Goal: Task Accomplishment & Management: Manage account settings

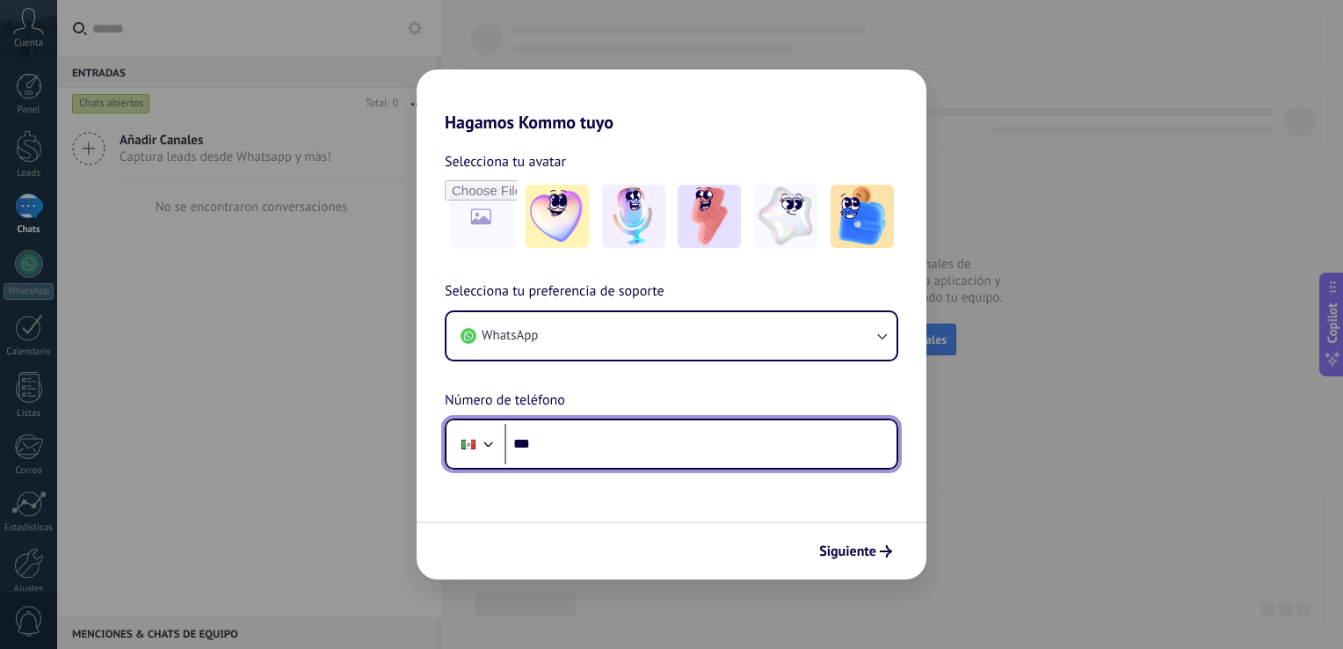
click at [590, 440] on input "***" at bounding box center [701, 444] width 392 height 40
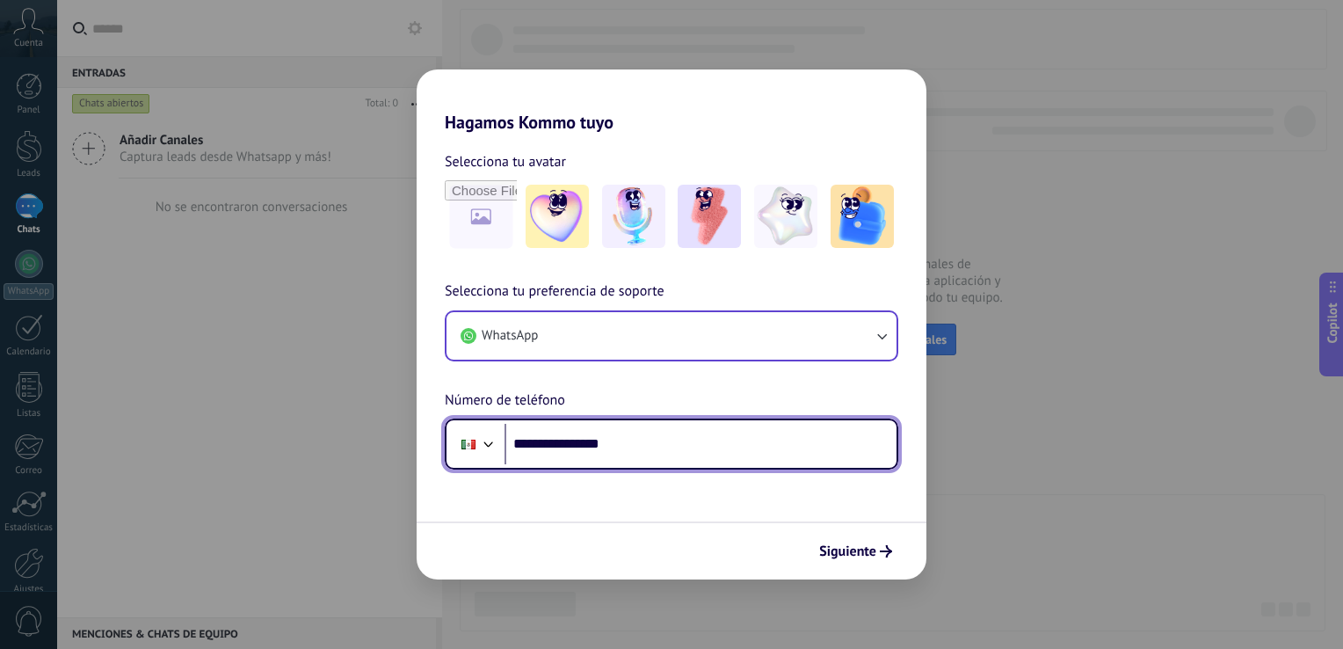
type input "**********"
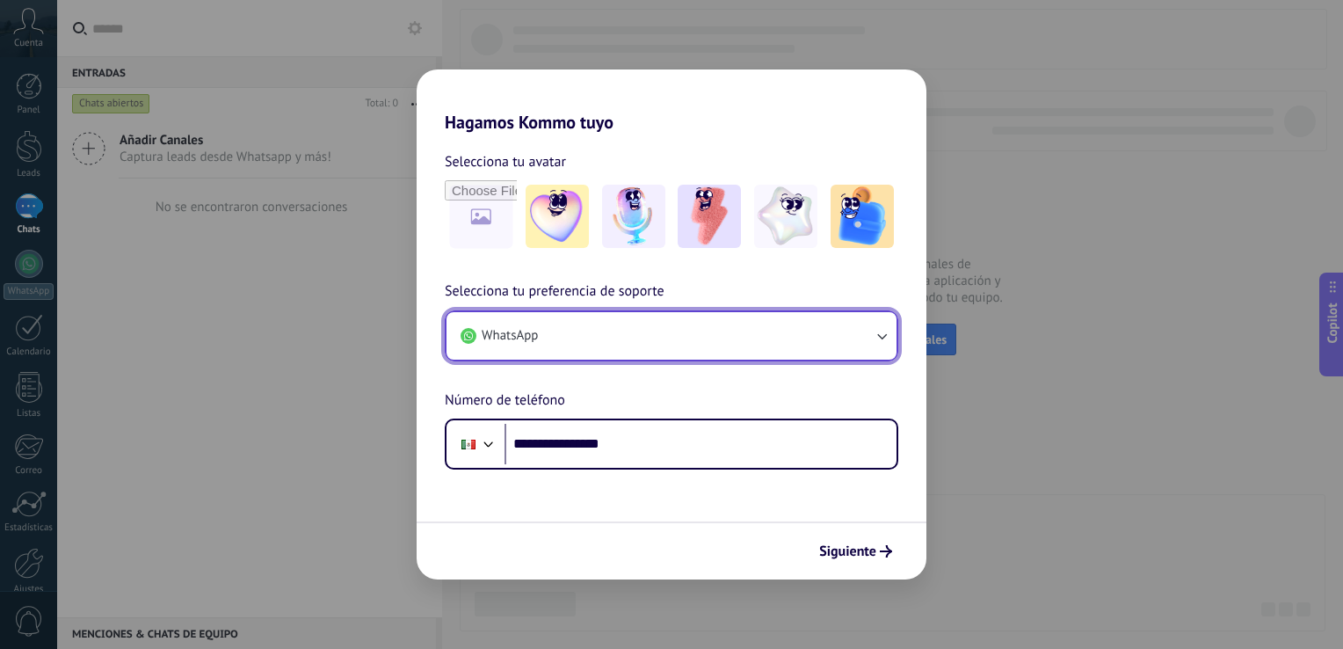
click at [883, 341] on icon "button" at bounding box center [882, 336] width 18 height 18
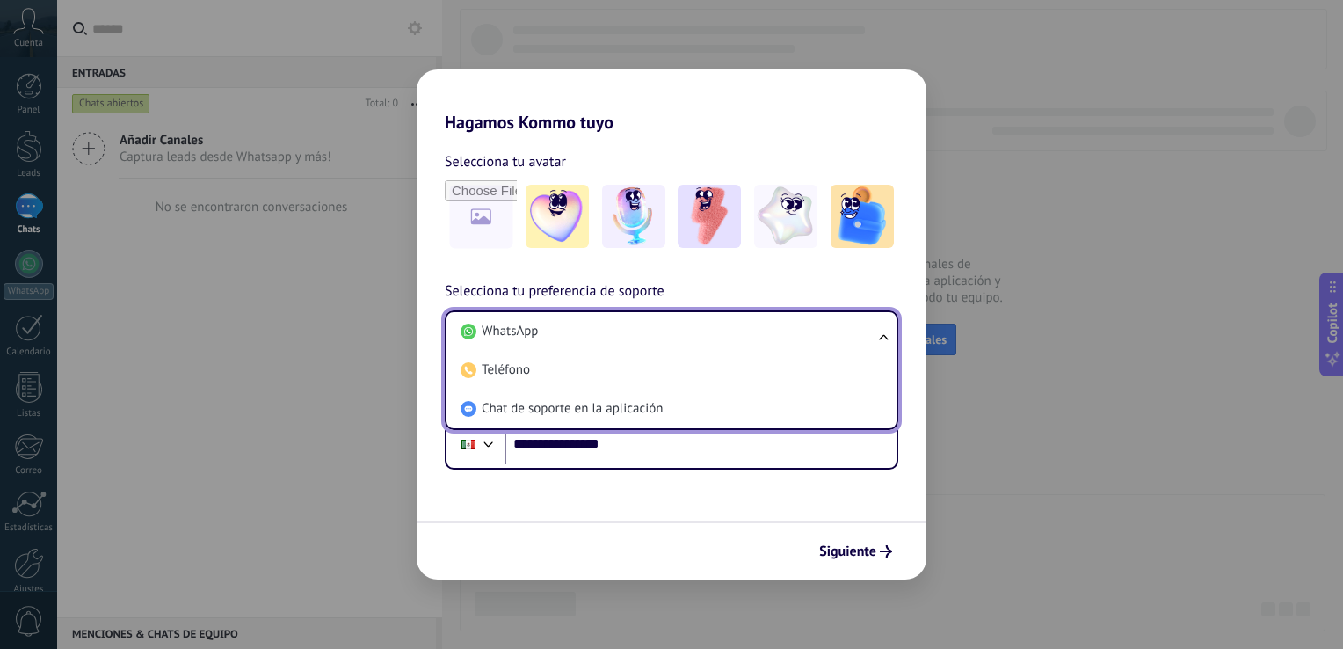
click at [883, 341] on ul "WhatsApp Teléfono Chat de soporte en la aplicación" at bounding box center [672, 370] width 454 height 120
click at [882, 336] on ul "WhatsApp Teléfono Chat de soporte en la aplicación" at bounding box center [672, 370] width 454 height 120
click at [876, 294] on div "**********" at bounding box center [672, 374] width 510 height 189
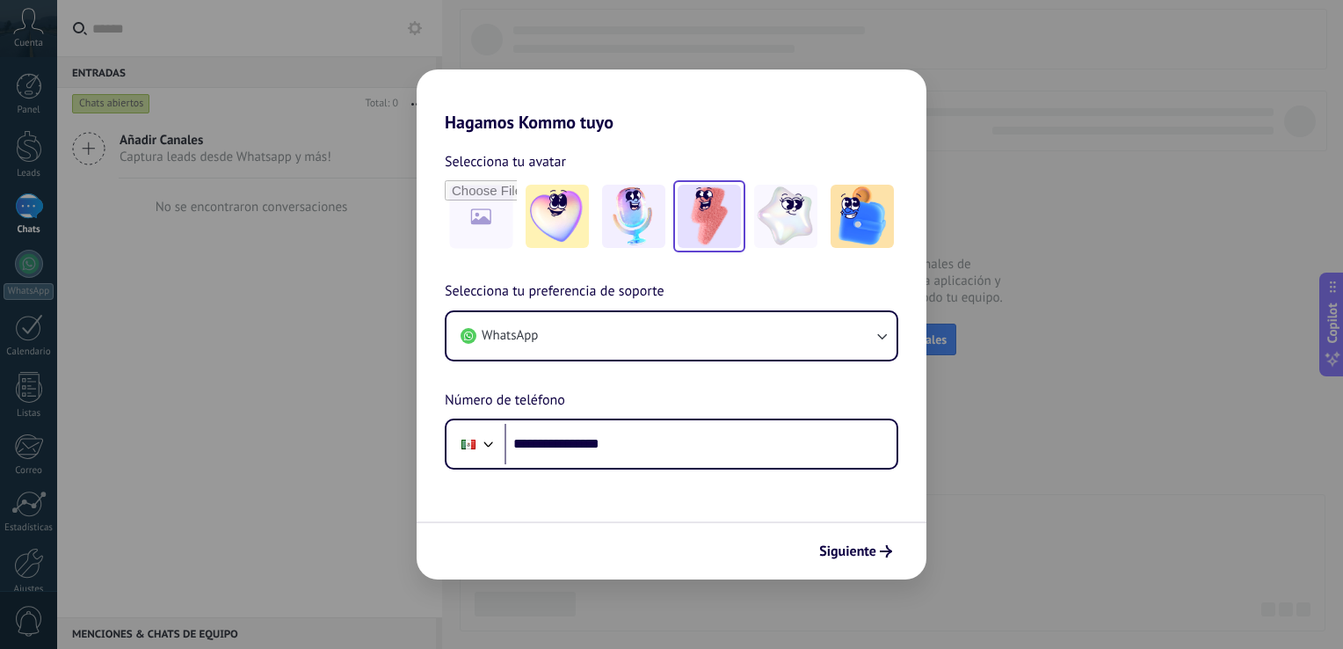
click at [707, 236] on img at bounding box center [709, 216] width 63 height 63
click at [872, 549] on span "Siguiente" at bounding box center [847, 551] width 57 height 12
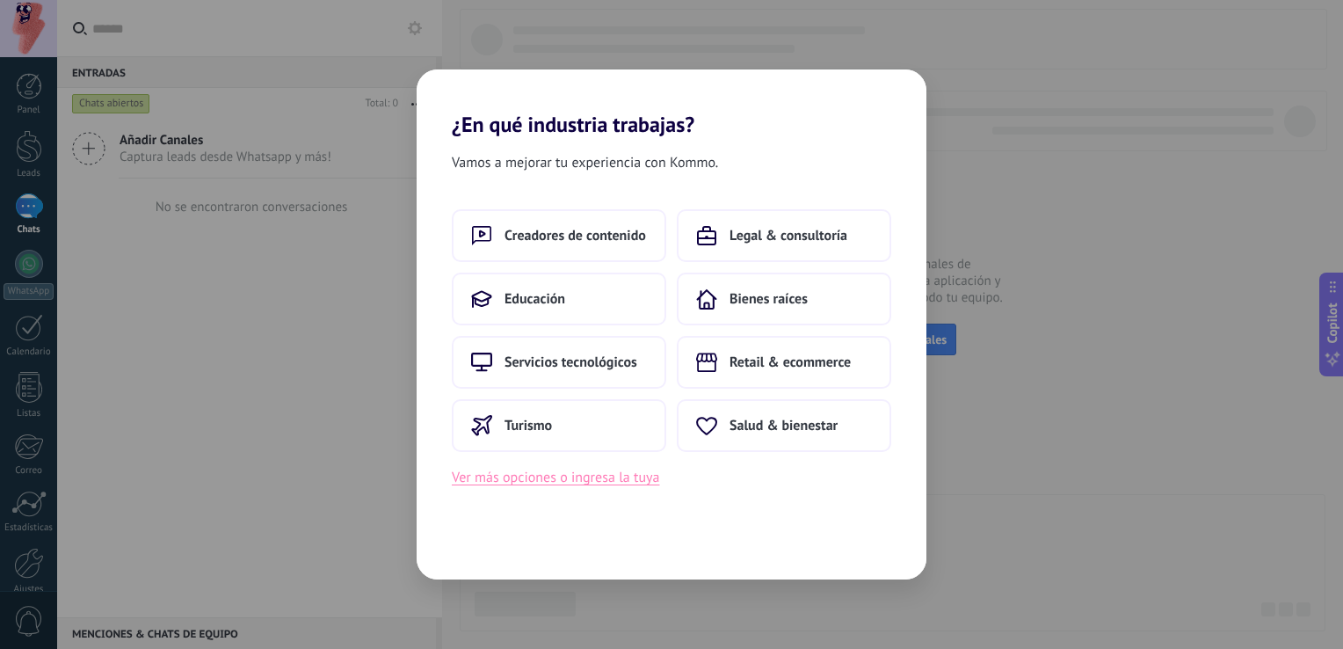
click at [549, 482] on button "Ver más opciones o ingresa la tuya" at bounding box center [555, 477] width 207 height 23
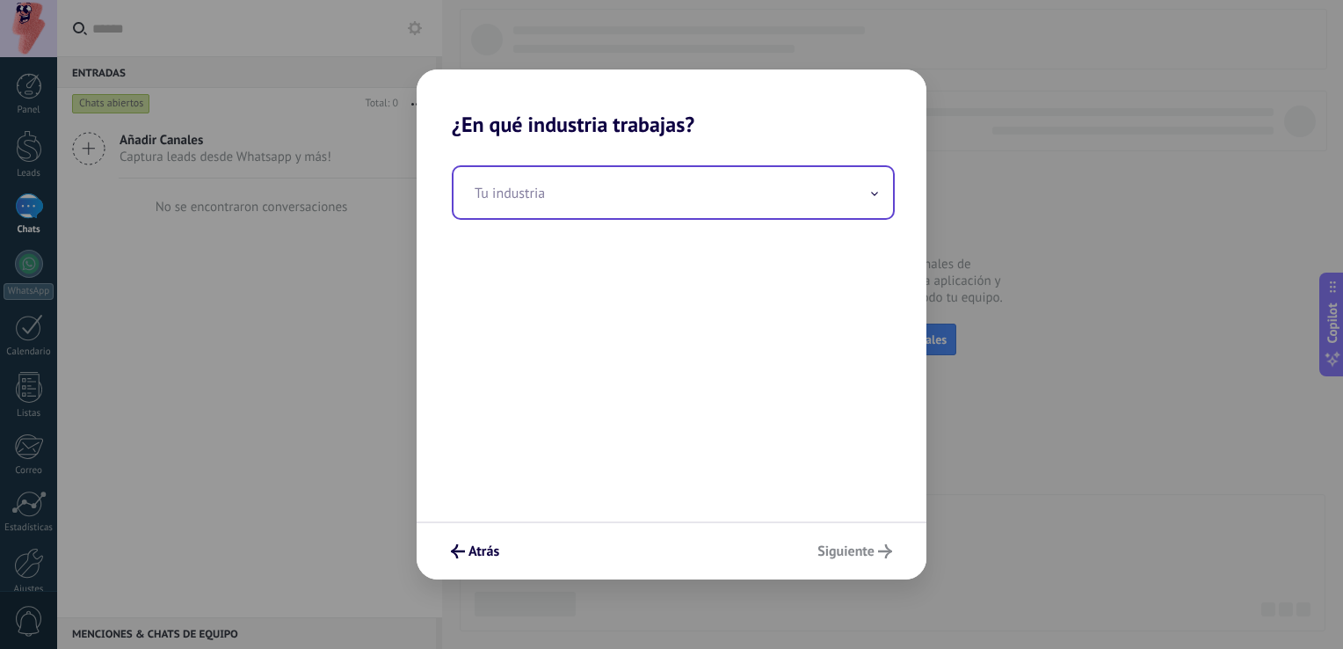
click at [577, 206] on input "text" at bounding box center [674, 192] width 440 height 51
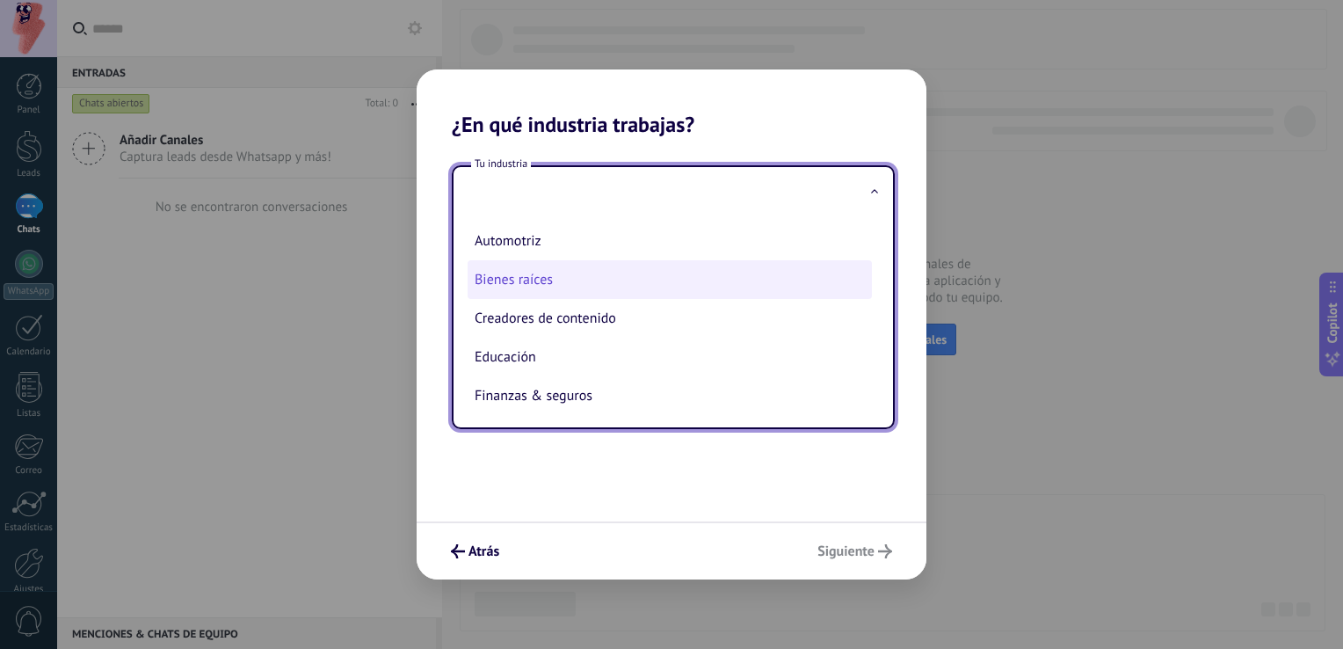
click at [488, 277] on li "Bienes raíces" at bounding box center [670, 279] width 404 height 39
type input "**********"
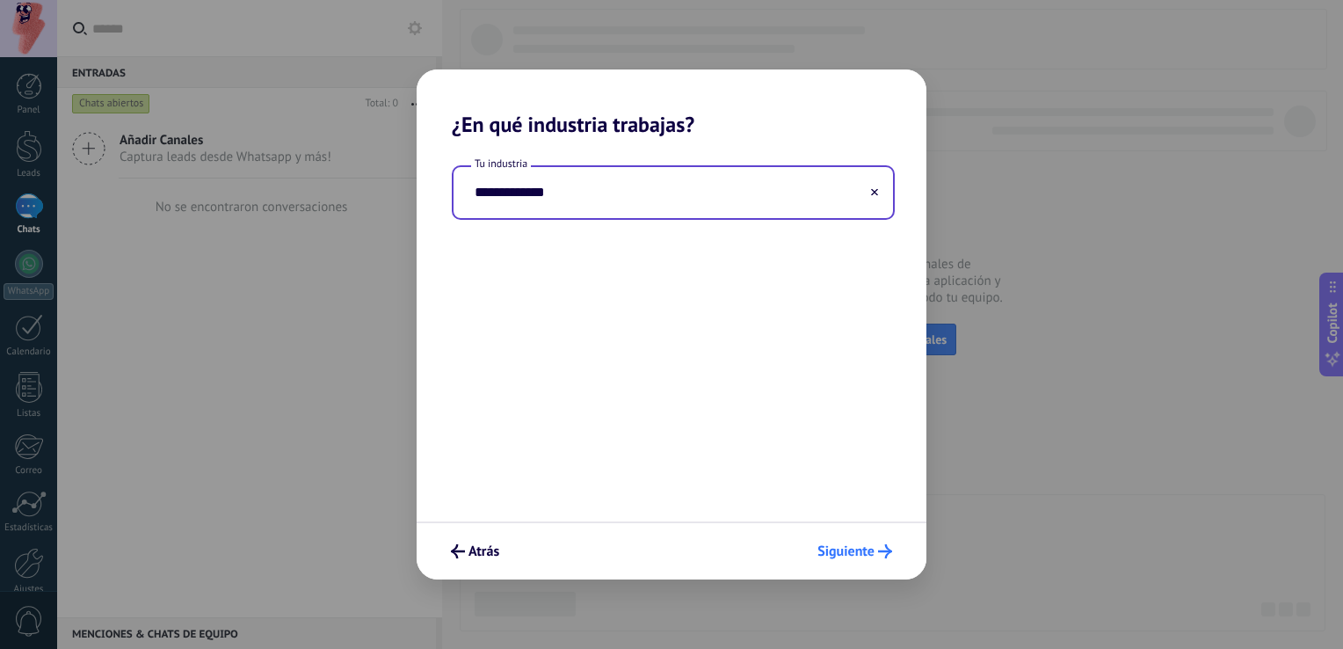
click at [843, 549] on span "Siguiente" at bounding box center [846, 551] width 57 height 12
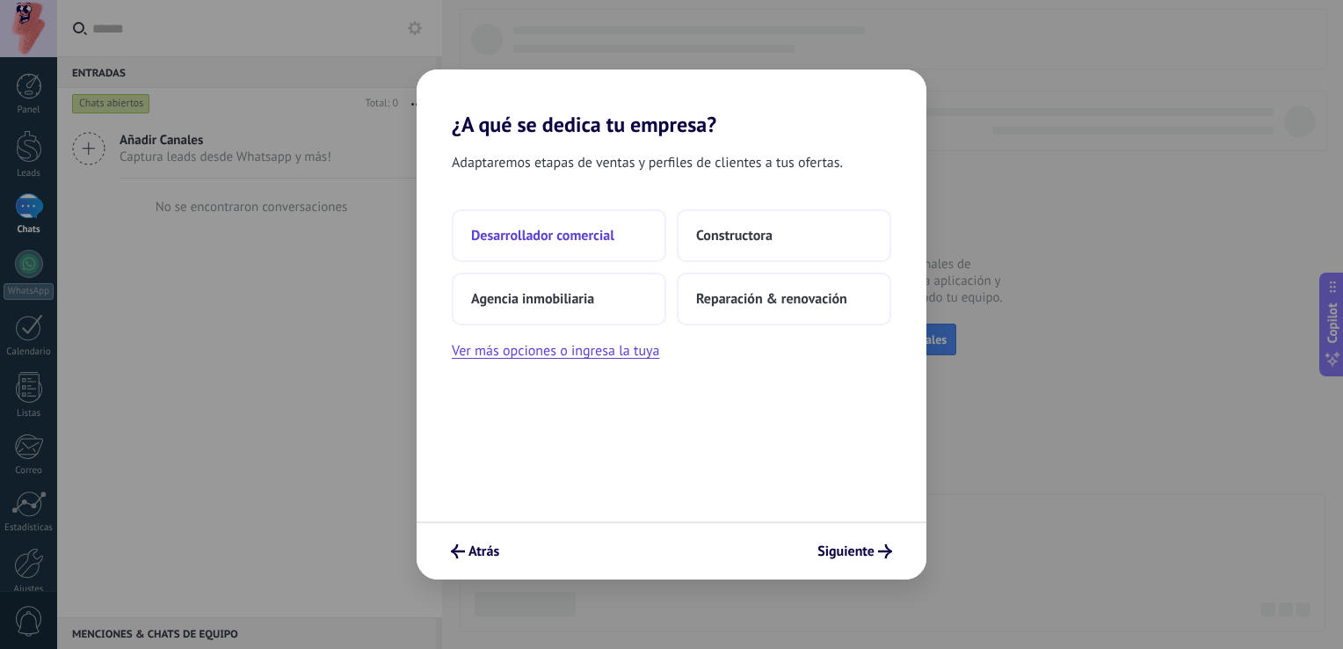
click at [525, 246] on button "Desarrollador comercial" at bounding box center [559, 235] width 215 height 53
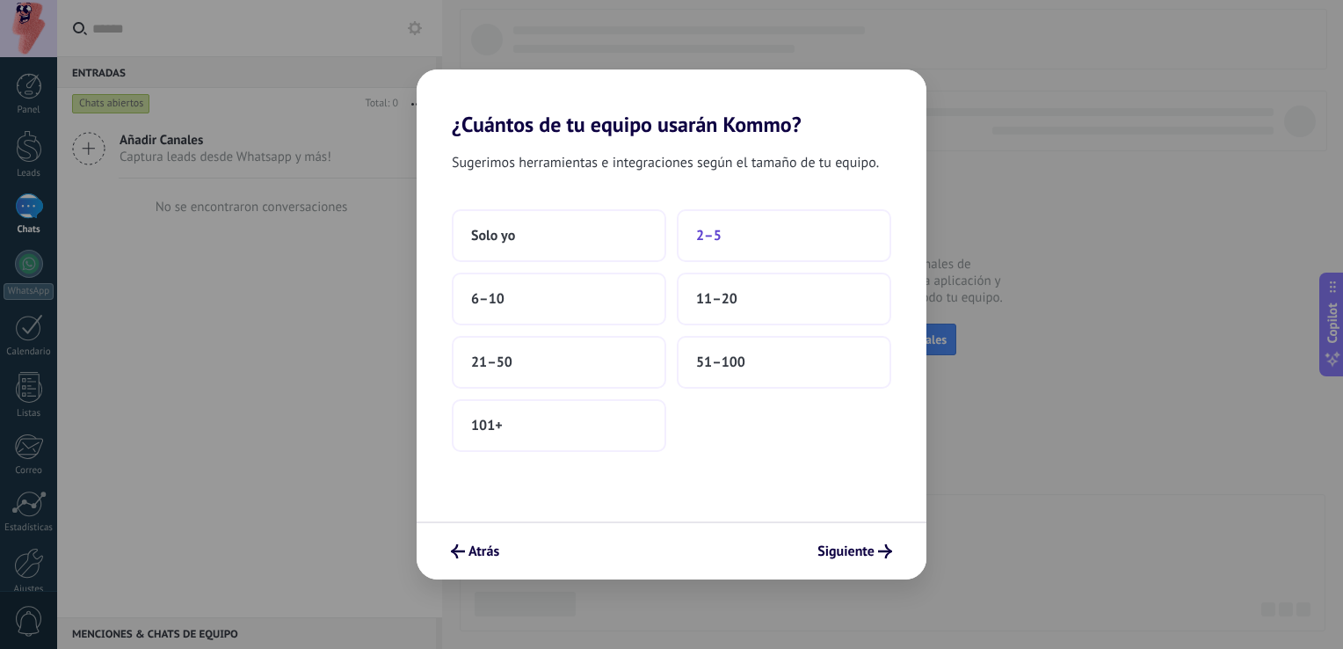
click at [688, 249] on button "2–5" at bounding box center [784, 235] width 215 height 53
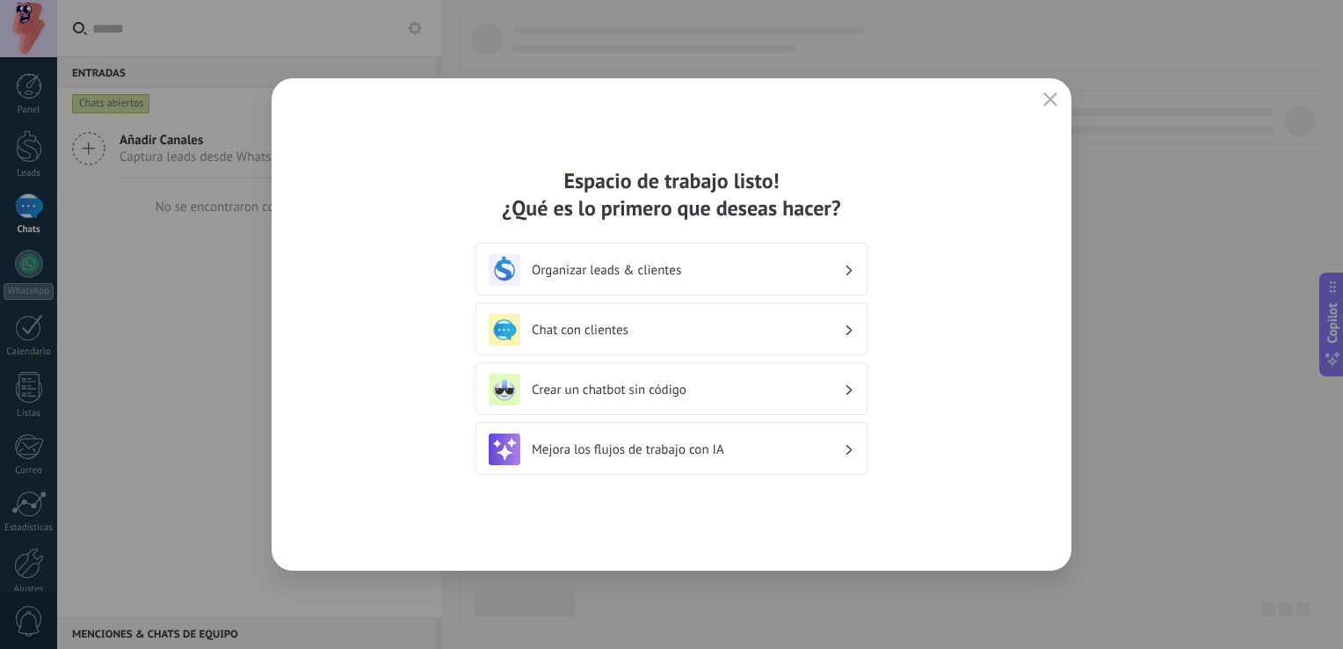
click at [812, 270] on h3 "Organizar leads & clientes" at bounding box center [688, 270] width 312 height 17
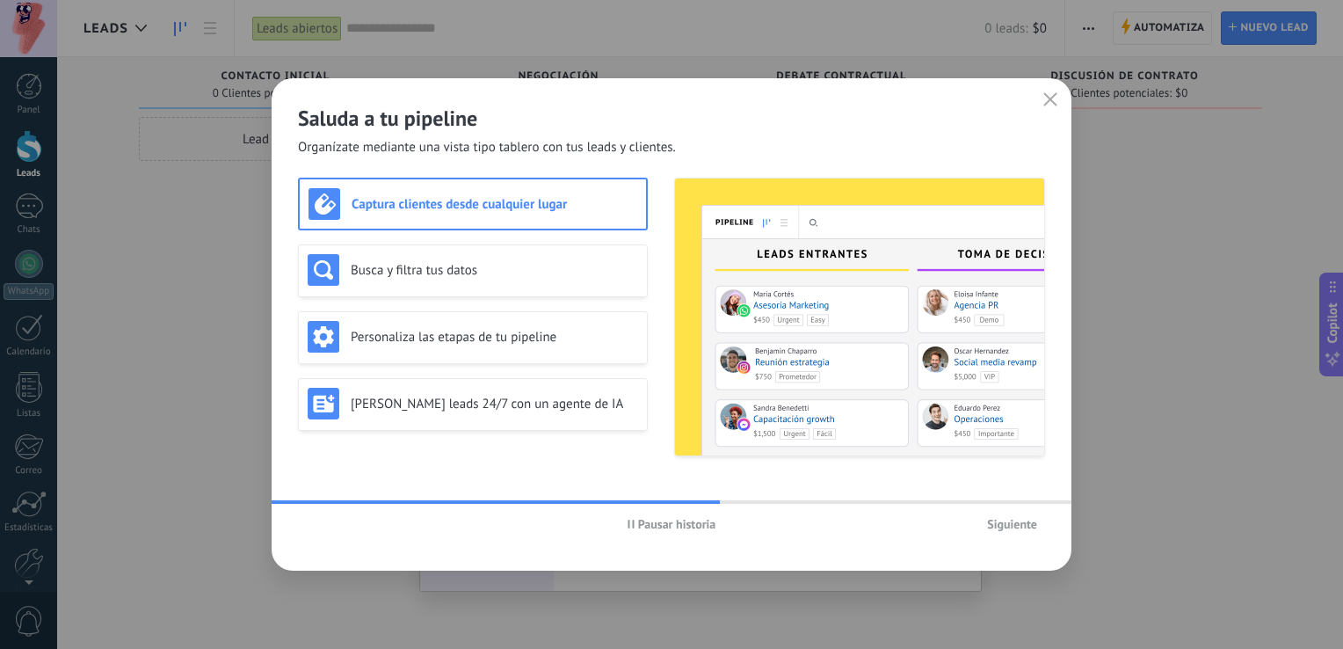
click at [1013, 525] on span "Siguiente" at bounding box center [1012, 524] width 50 height 12
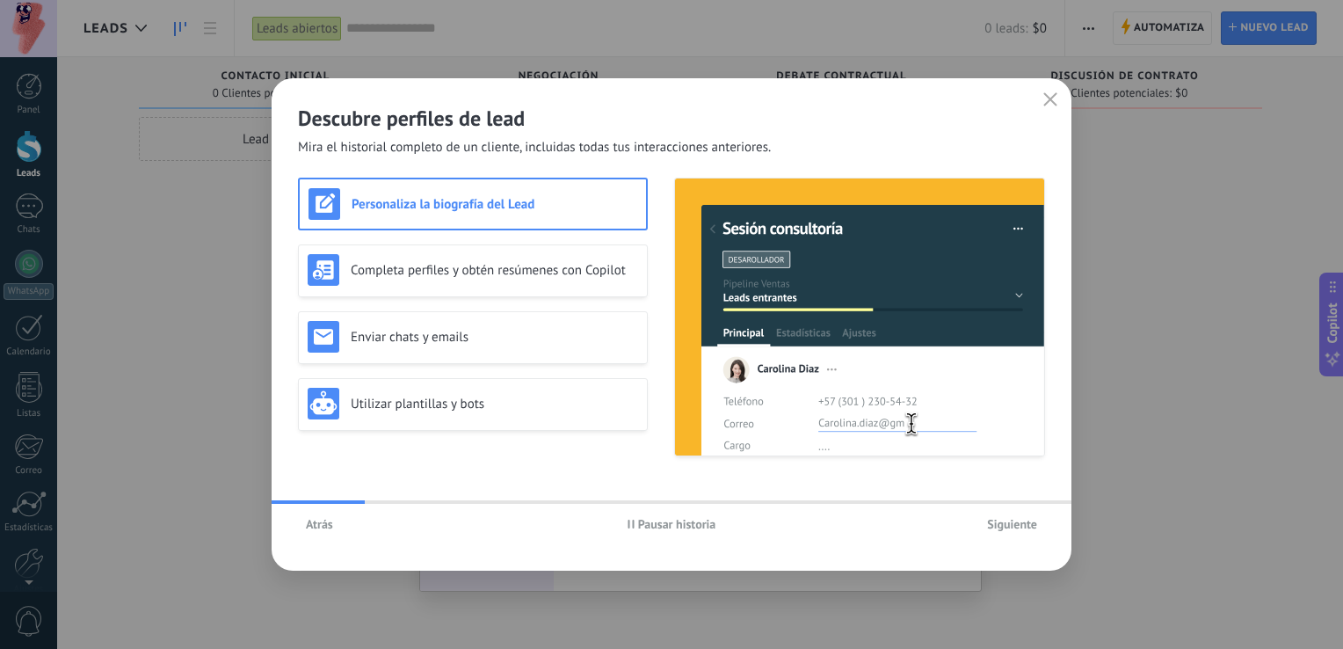
click at [1013, 525] on span "Siguiente" at bounding box center [1012, 524] width 50 height 12
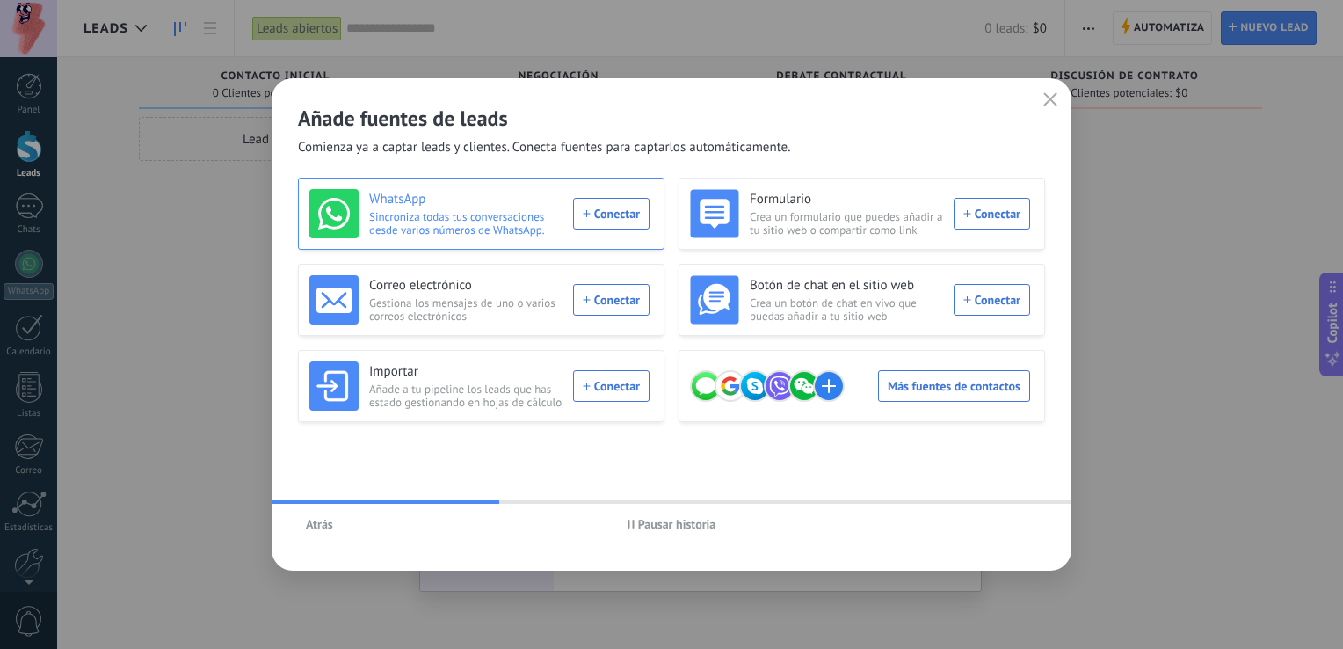
click at [613, 215] on div "WhatsApp Sincroniza todas tus conversaciones desde varios números de WhatsApp. …" at bounding box center [479, 213] width 340 height 49
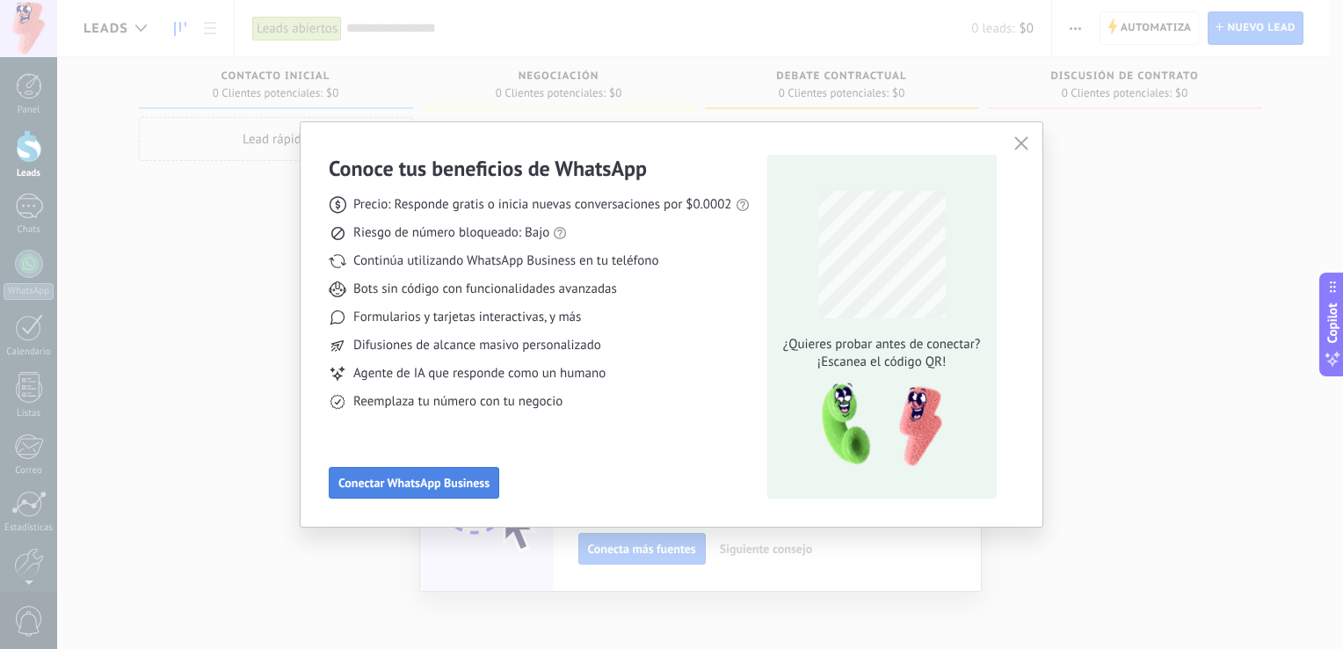
click at [439, 488] on span "Conectar WhatsApp Business" at bounding box center [413, 482] width 151 height 12
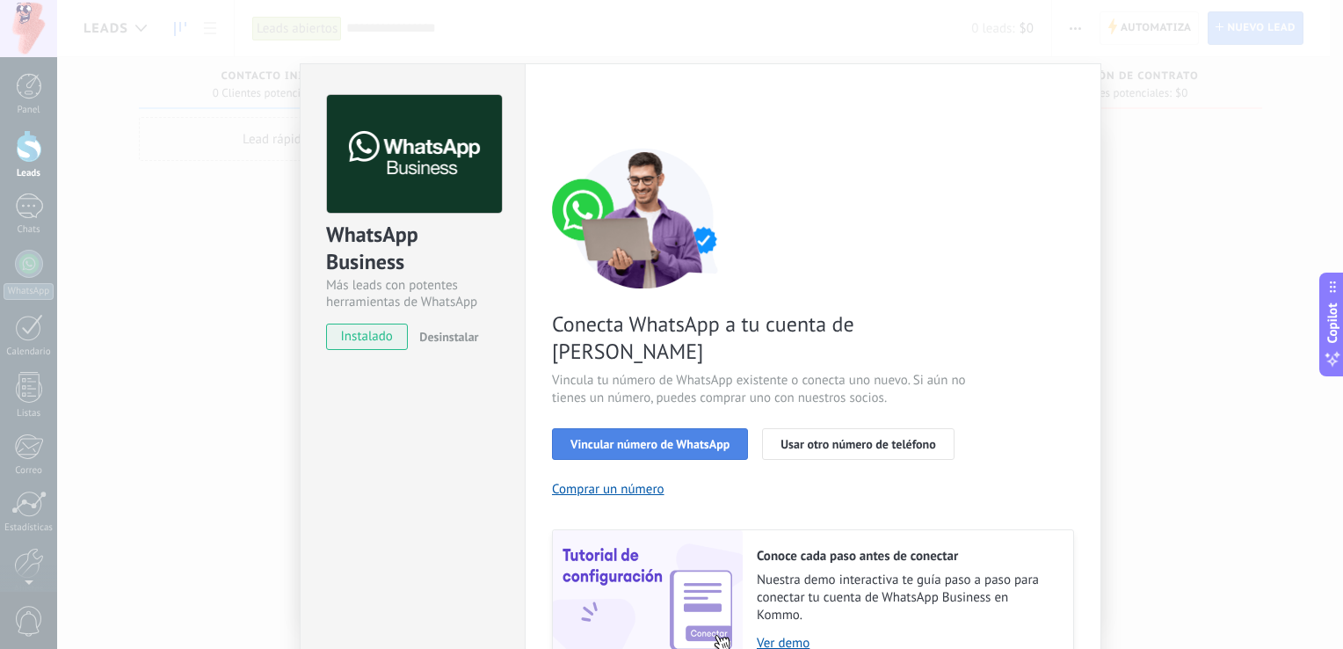
click at [683, 428] on button "Vincular número de WhatsApp" at bounding box center [650, 444] width 196 height 32
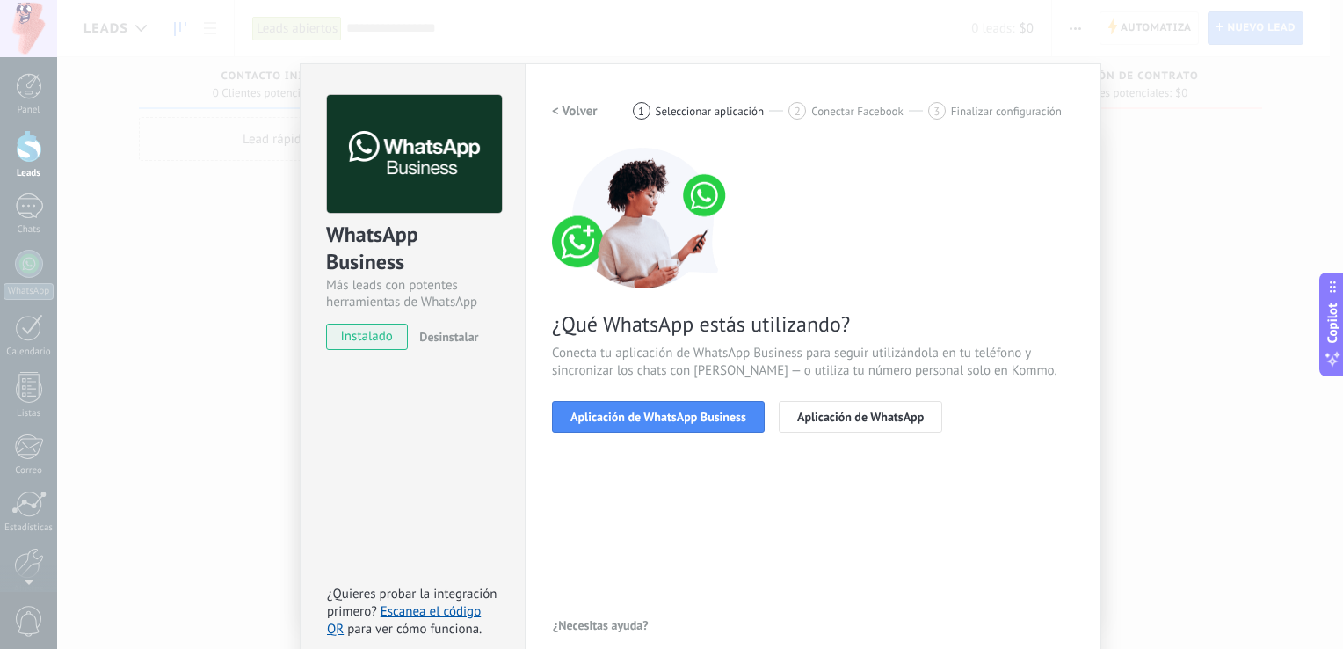
click at [683, 406] on button "Aplicación de WhatsApp Business" at bounding box center [658, 417] width 213 height 32
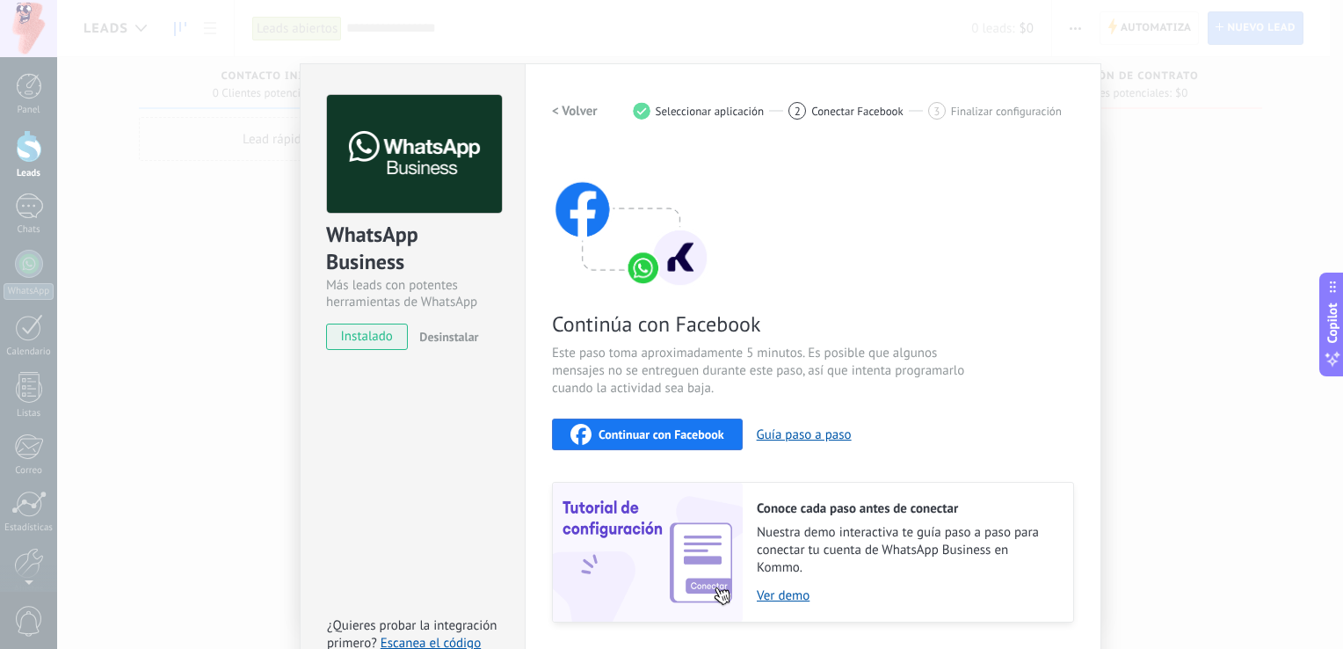
click at [709, 435] on span "Continuar con Facebook" at bounding box center [662, 434] width 126 height 12
click at [645, 440] on span "Continuar con Facebook" at bounding box center [662, 434] width 126 height 12
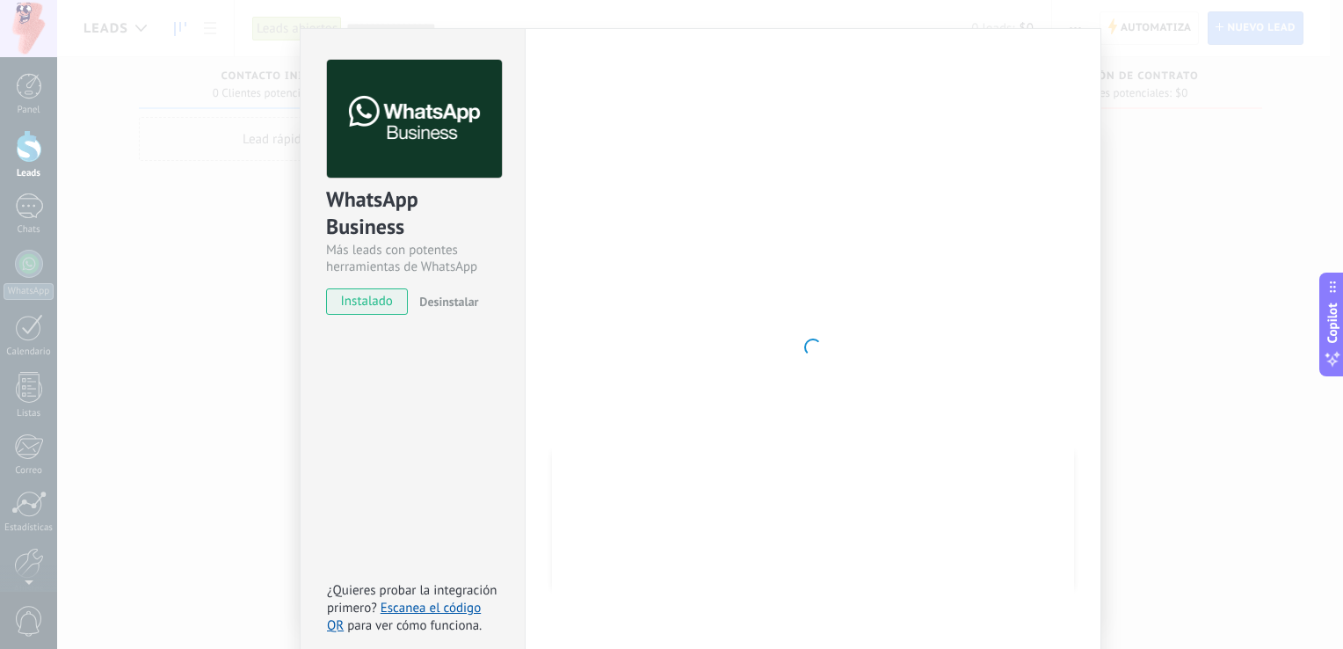
scroll to position [52, 0]
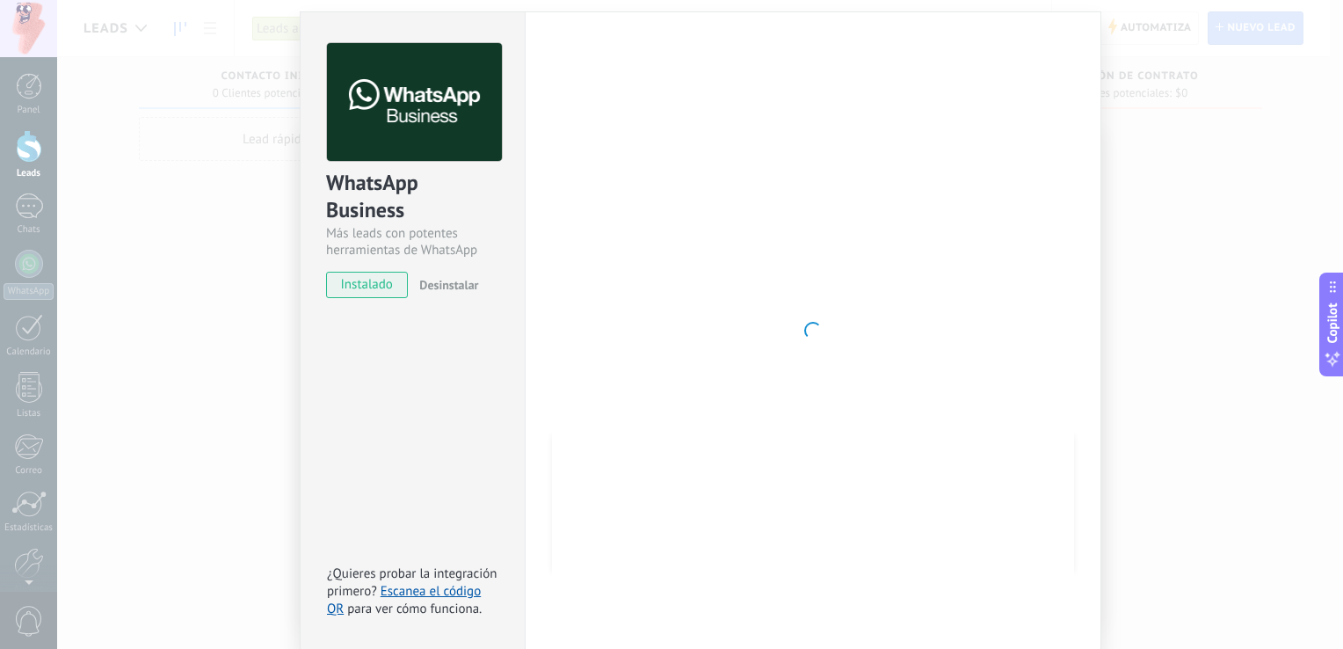
click at [1173, 202] on div "WhatsApp Business Más leads con potentes herramientas de WhatsApp instalado Des…" at bounding box center [700, 324] width 1286 height 649
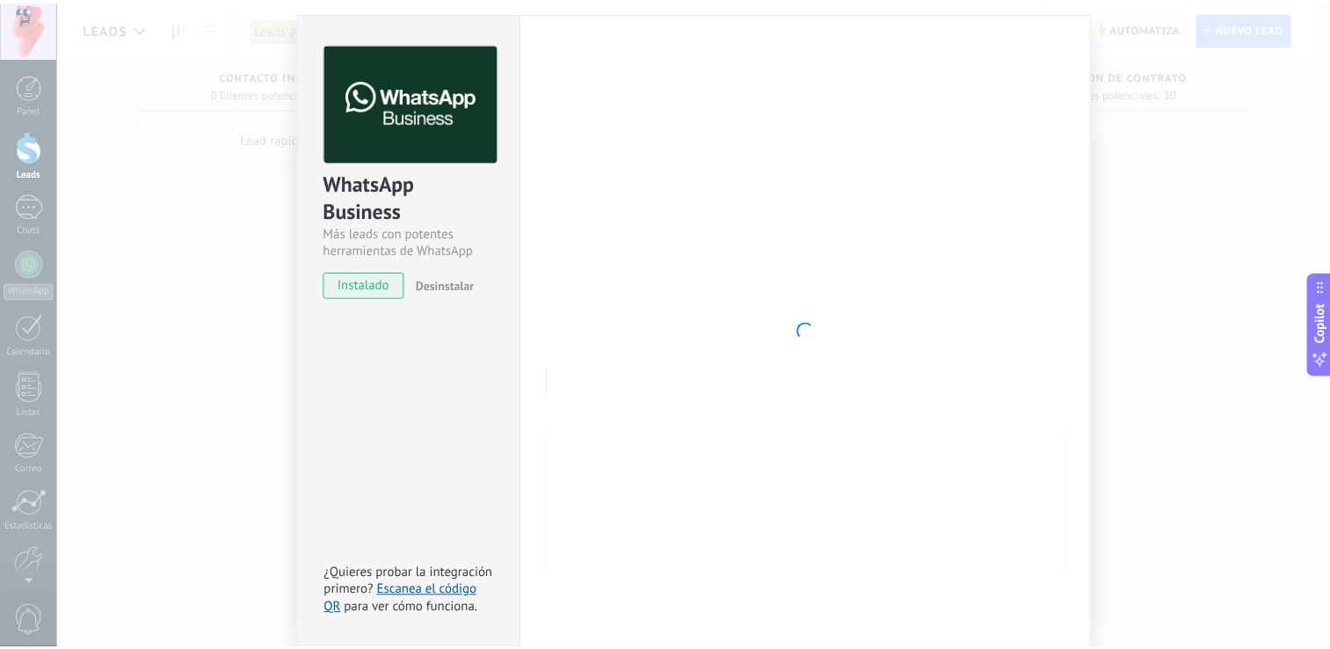
scroll to position [0, 0]
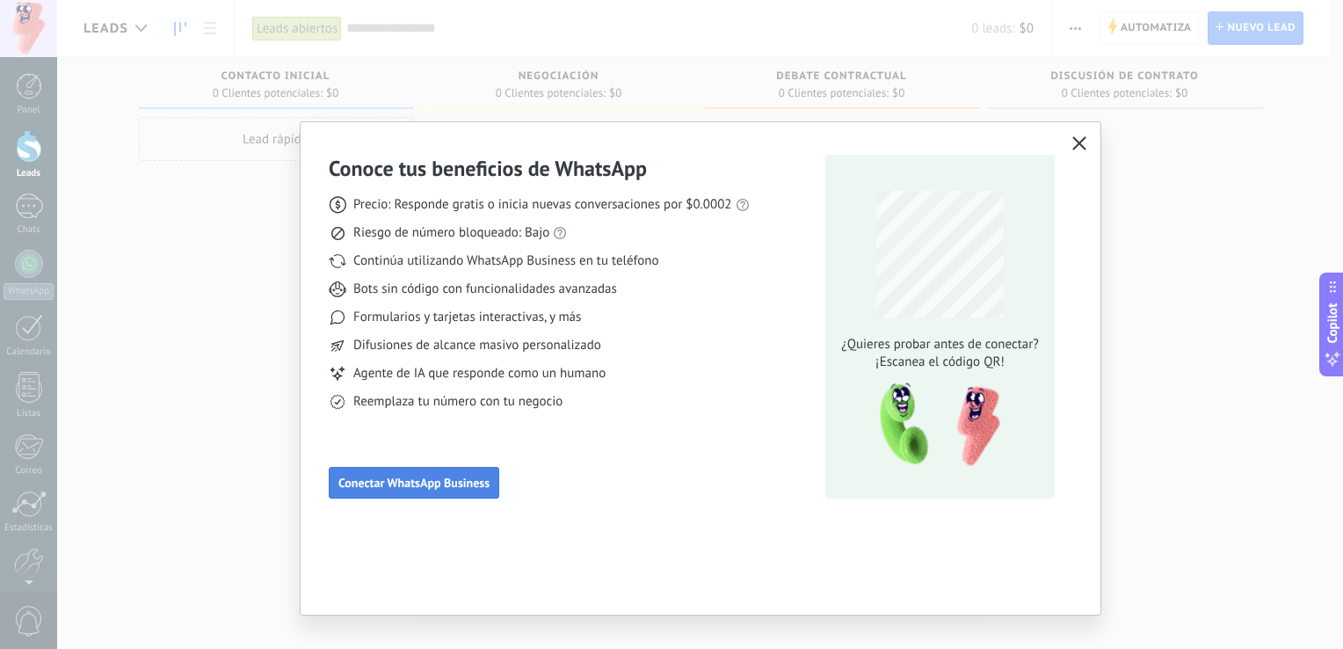
click at [387, 478] on span "Conectar WhatsApp Business" at bounding box center [413, 482] width 151 height 12
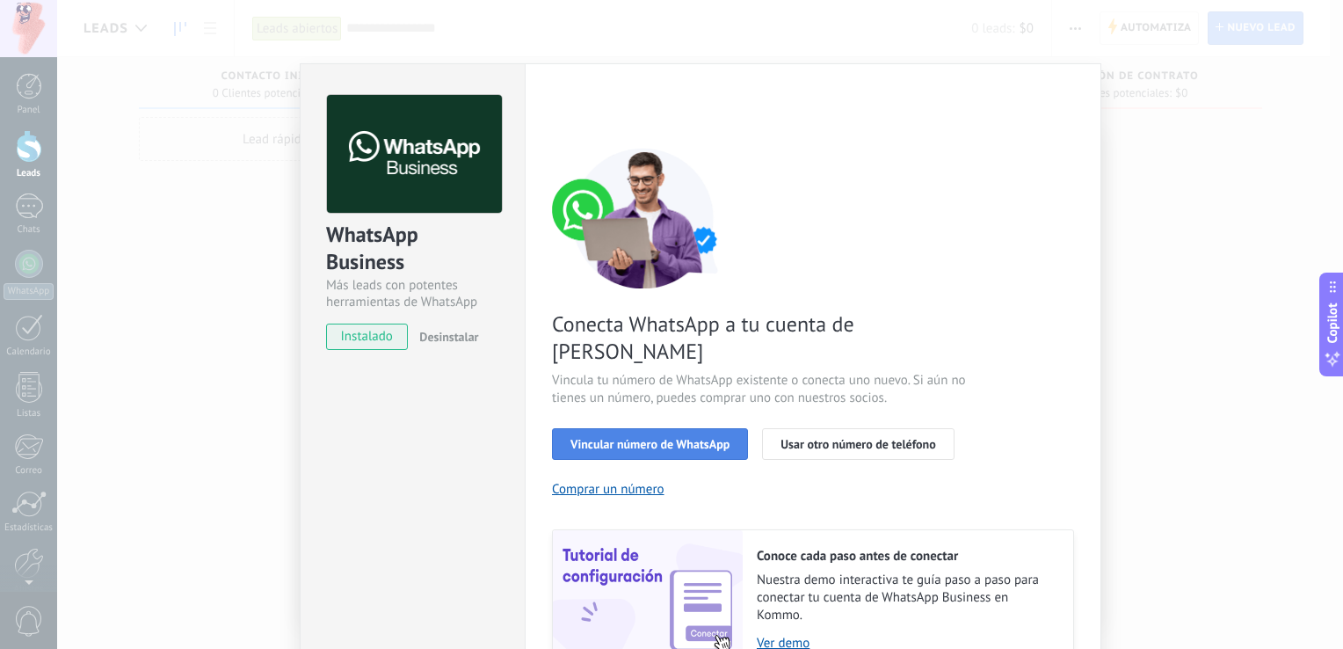
click at [647, 438] on span "Vincular número de WhatsApp" at bounding box center [650, 444] width 159 height 12
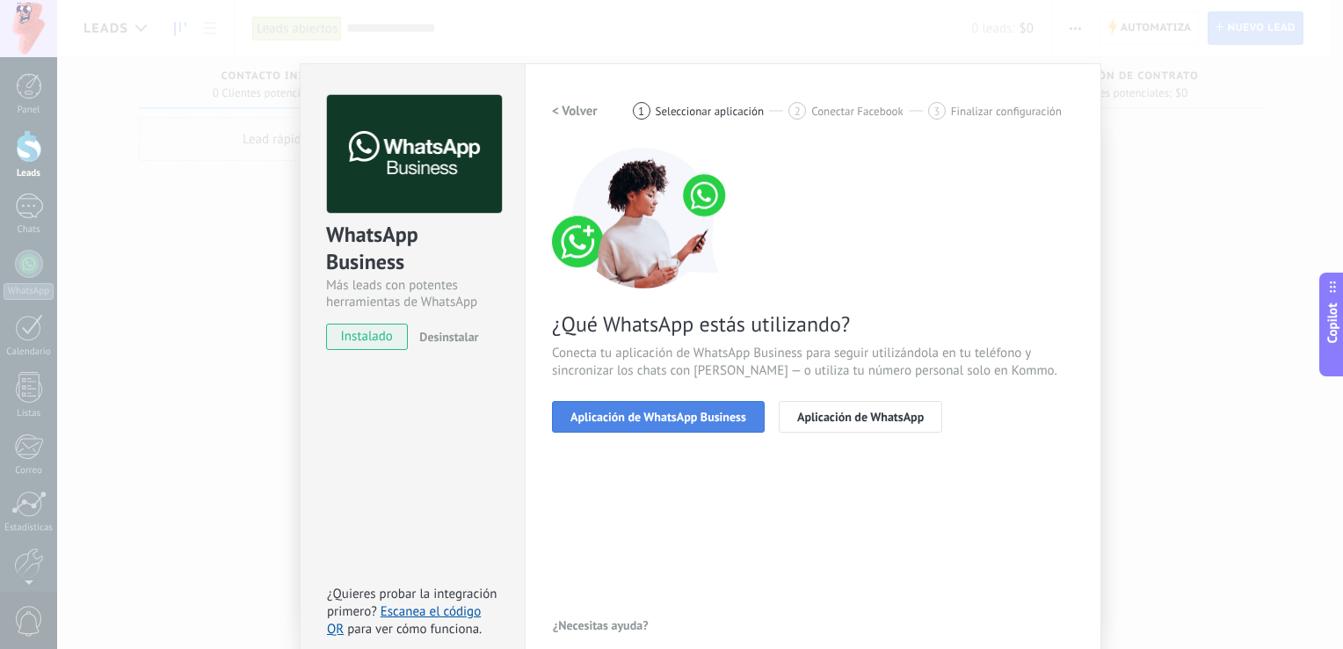
click at [689, 408] on button "Aplicación de WhatsApp Business" at bounding box center [658, 417] width 213 height 32
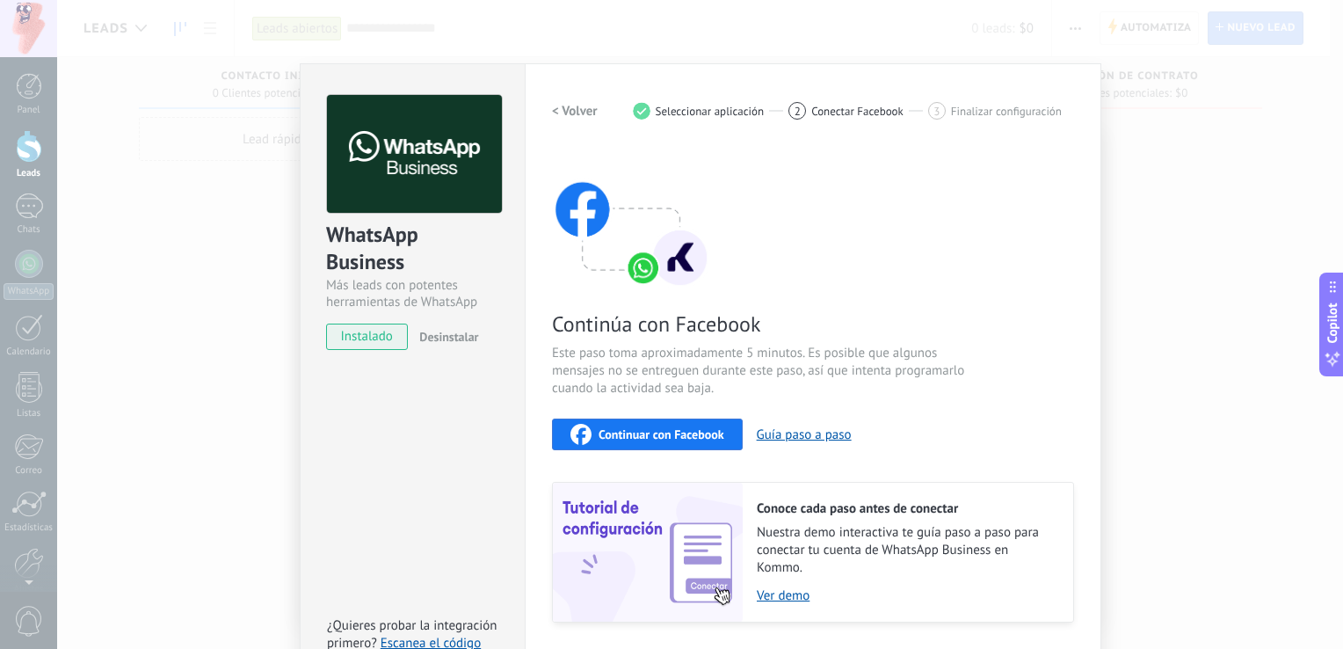
click at [369, 340] on span "instalado" at bounding box center [367, 337] width 80 height 26
click at [379, 332] on span "instalado" at bounding box center [367, 337] width 80 height 26
click at [252, 423] on div "WhatsApp Business Más leads con potentes herramientas de WhatsApp instalado Des…" at bounding box center [700, 324] width 1286 height 649
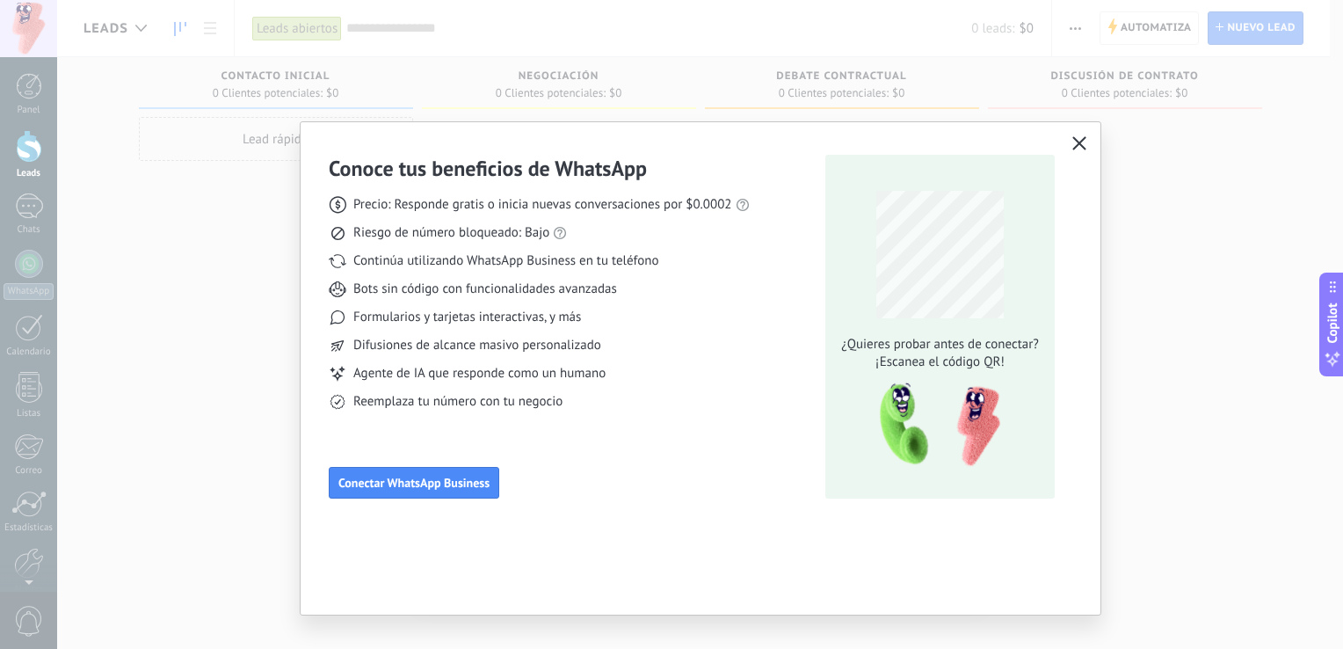
click at [1087, 147] on button "button" at bounding box center [1079, 144] width 23 height 25
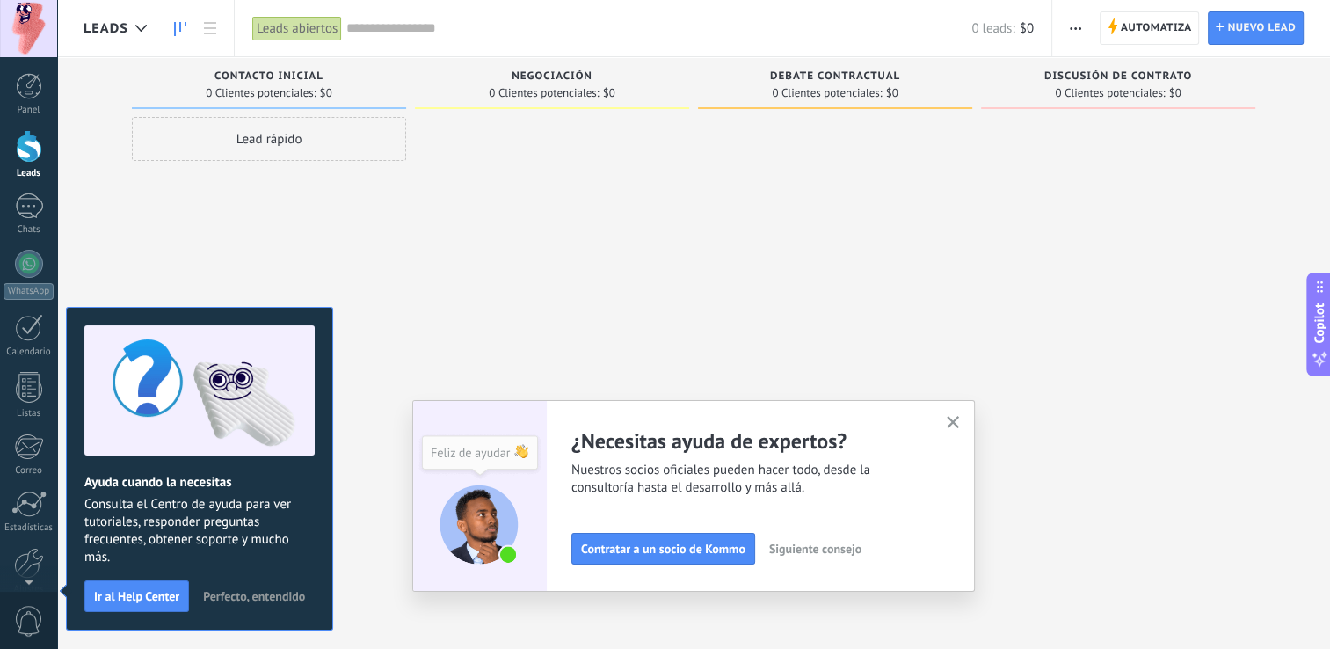
click at [211, 596] on span "Perfecto, entendido" at bounding box center [254, 596] width 102 height 12
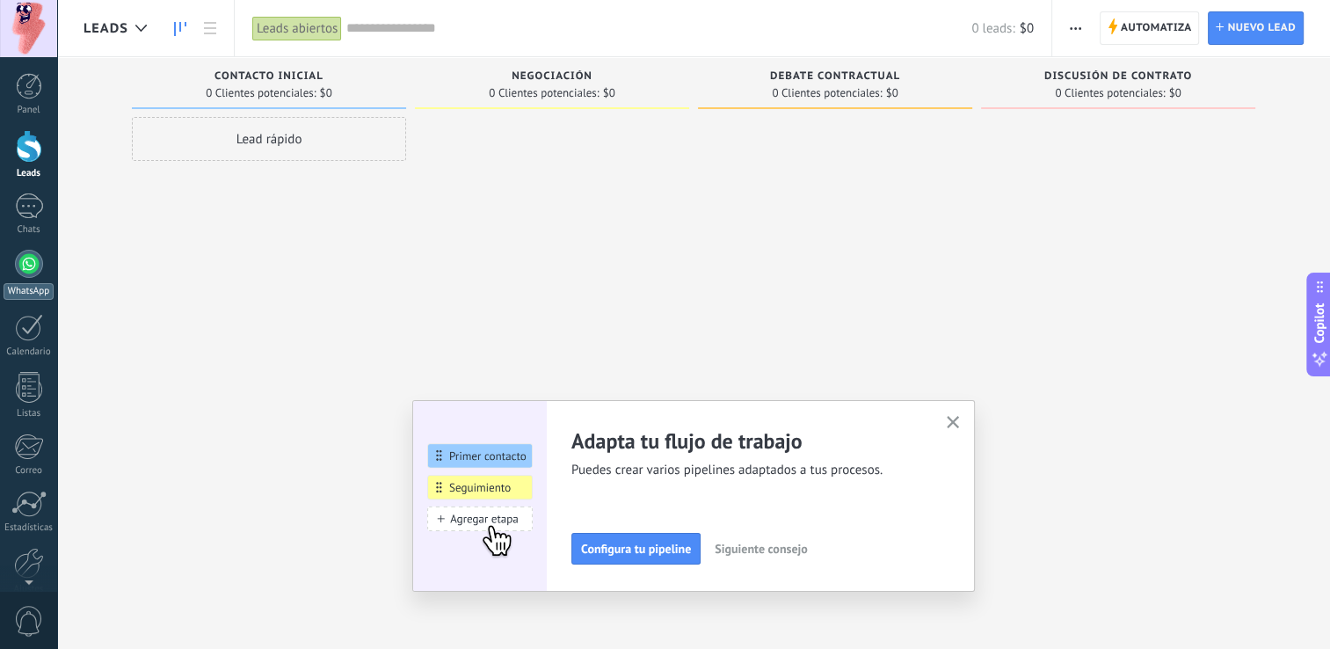
click at [31, 277] on link "WhatsApp" at bounding box center [28, 275] width 57 height 50
